Goal: Navigation & Orientation: Find specific page/section

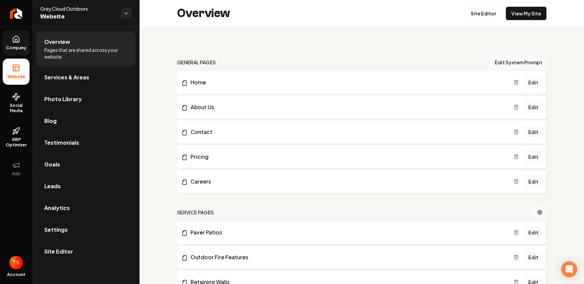
click at [13, 41] on icon at bounding box center [16, 39] width 6 height 6
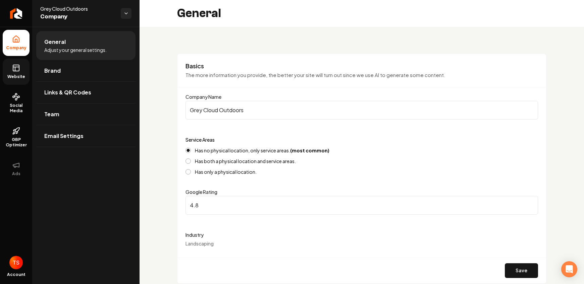
click at [19, 76] on span "Website" at bounding box center [16, 76] width 23 height 5
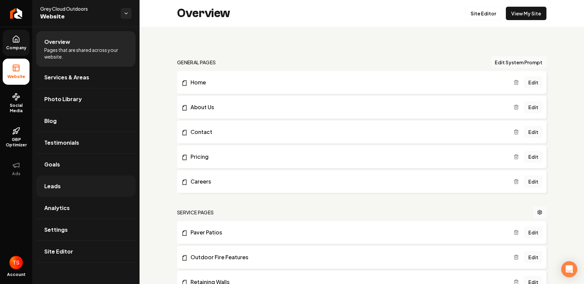
click at [67, 183] on link "Leads" at bounding box center [85, 186] width 99 height 21
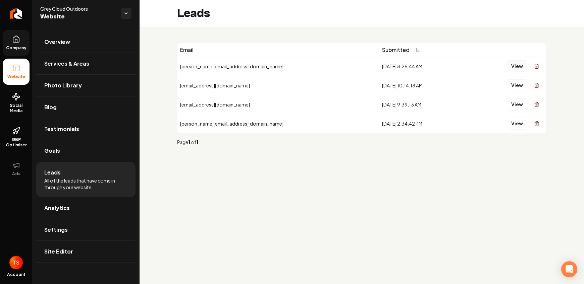
click at [521, 66] on button "View" at bounding box center [517, 66] width 20 height 12
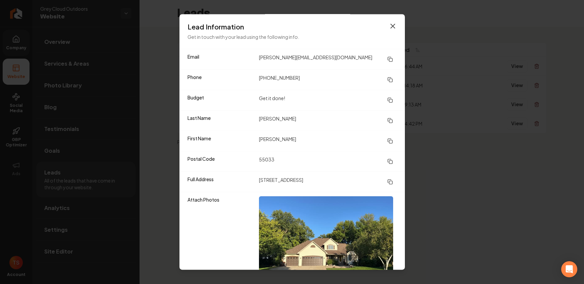
click at [389, 28] on icon "button" at bounding box center [393, 26] width 8 height 8
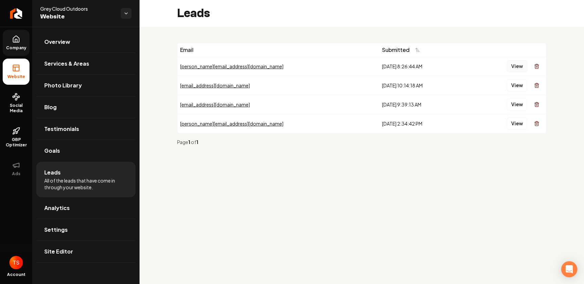
click at [512, 67] on button "View" at bounding box center [517, 66] width 20 height 12
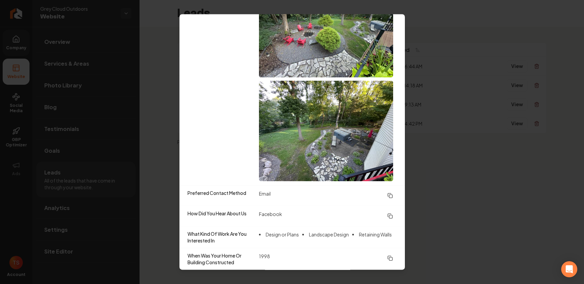
scroll to position [462, 0]
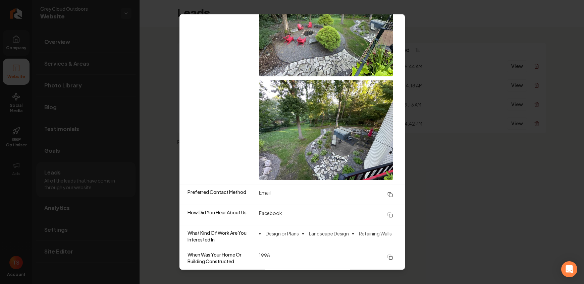
click at [341, 127] on img at bounding box center [326, 130] width 134 height 101
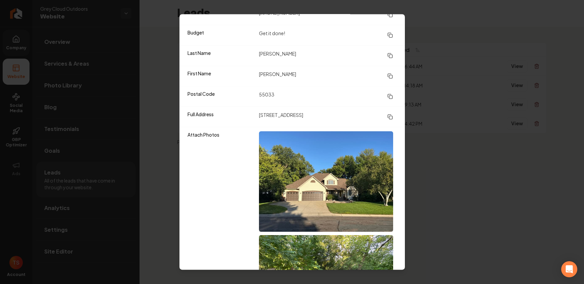
scroll to position [67, 0]
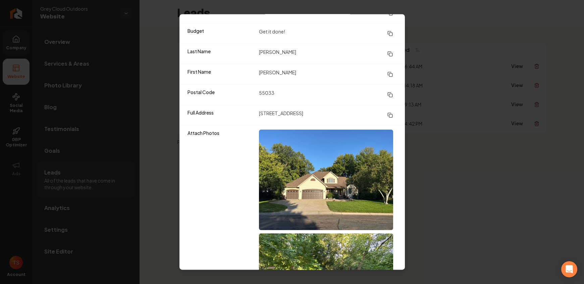
click at [335, 159] on img at bounding box center [326, 180] width 134 height 101
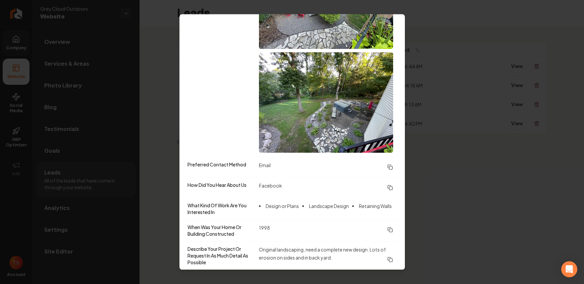
scroll to position [462, 0]
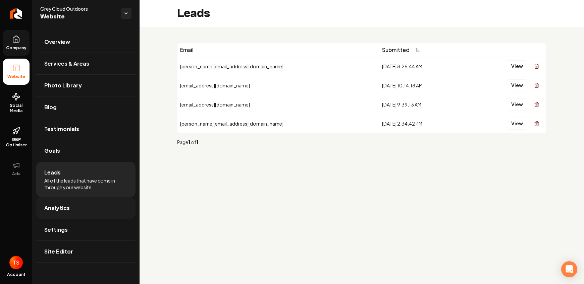
click at [89, 213] on link "Analytics" at bounding box center [85, 207] width 99 height 21
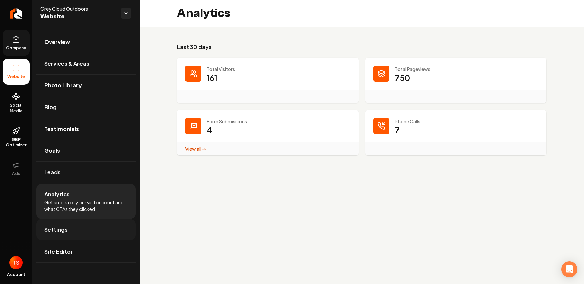
click at [75, 236] on link "Settings" at bounding box center [85, 229] width 99 height 21
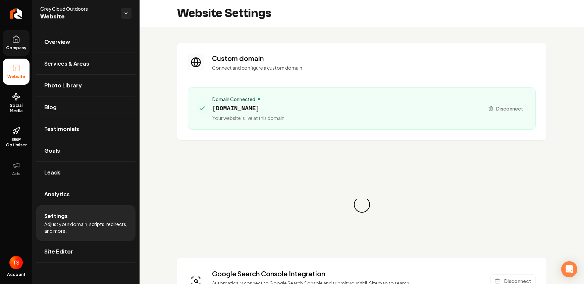
scroll to position [60, 0]
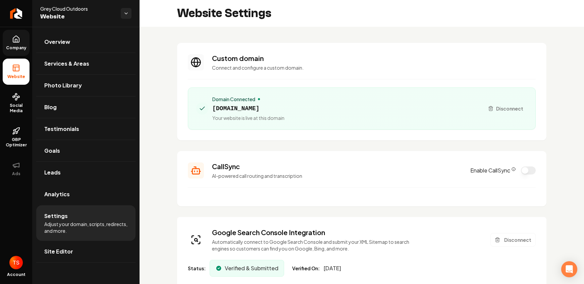
click at [266, 177] on p "AI-powered call routing and transcription" at bounding box center [337, 176] width 250 height 7
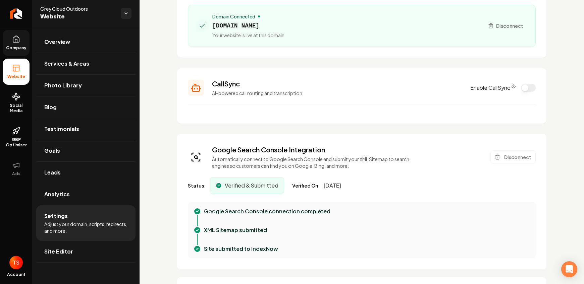
scroll to position [0, 0]
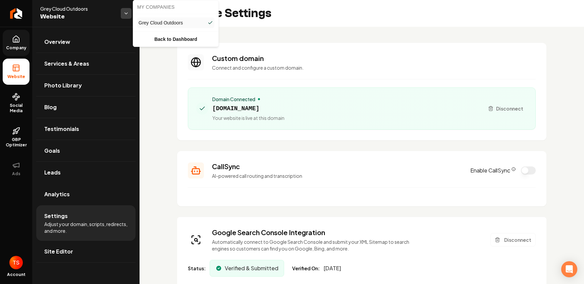
click at [124, 11] on html "Company Website Social Media GBP Optimizer Ads Account Grey Cloud Outdoors Webs…" at bounding box center [292, 142] width 584 height 284
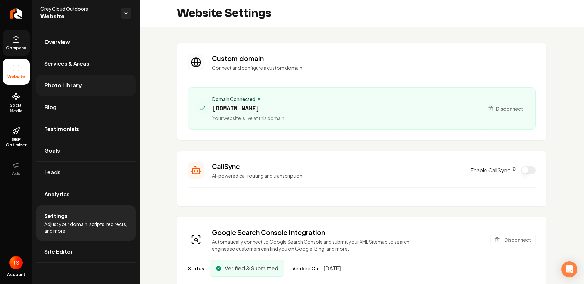
click at [84, 94] on link "Photo Library" at bounding box center [85, 85] width 99 height 21
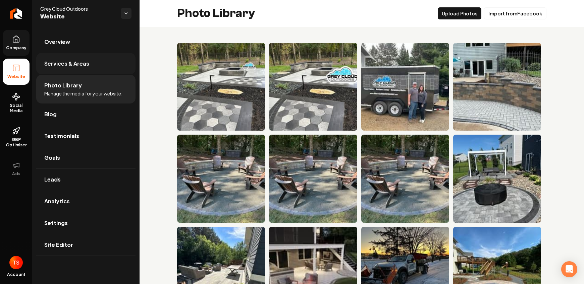
click at [68, 66] on span "Services & Areas" at bounding box center [66, 64] width 45 height 8
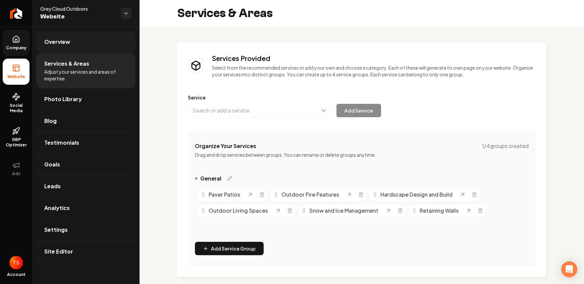
click at [73, 46] on link "Overview" at bounding box center [85, 41] width 99 height 21
